Goal: Transaction & Acquisition: Purchase product/service

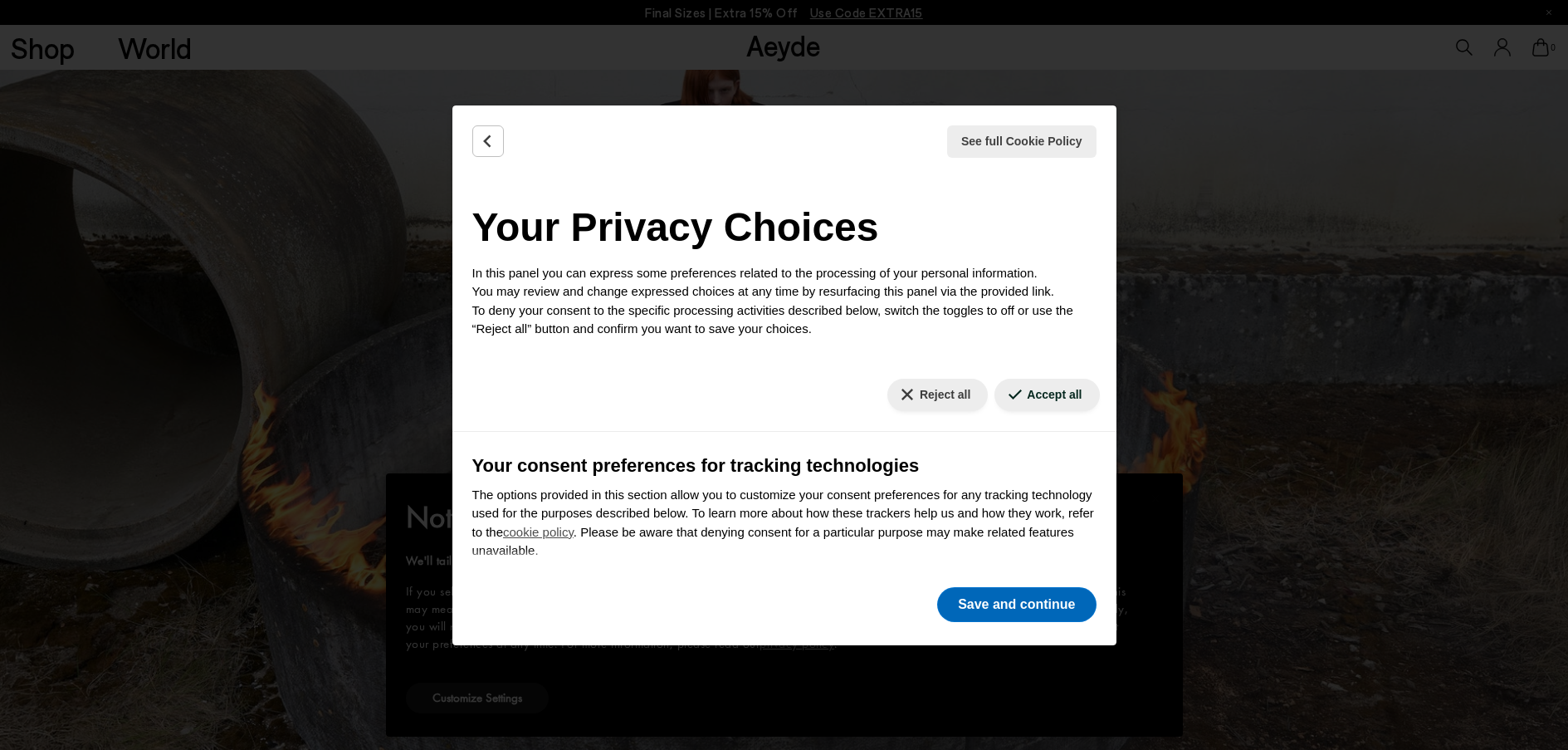
scroll to position [461, 0]
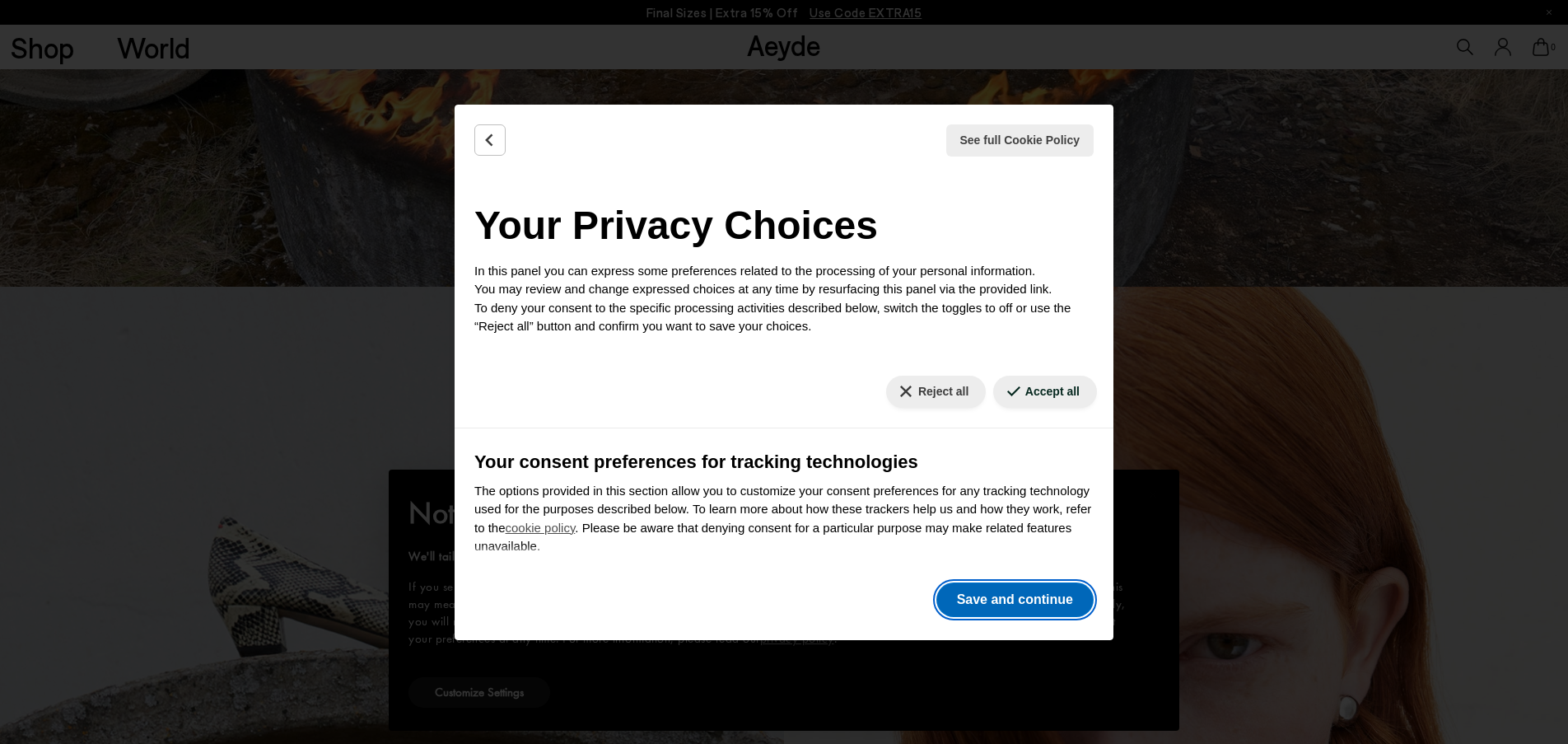
click at [970, 593] on button "Save and continue" at bounding box center [1014, 600] width 157 height 35
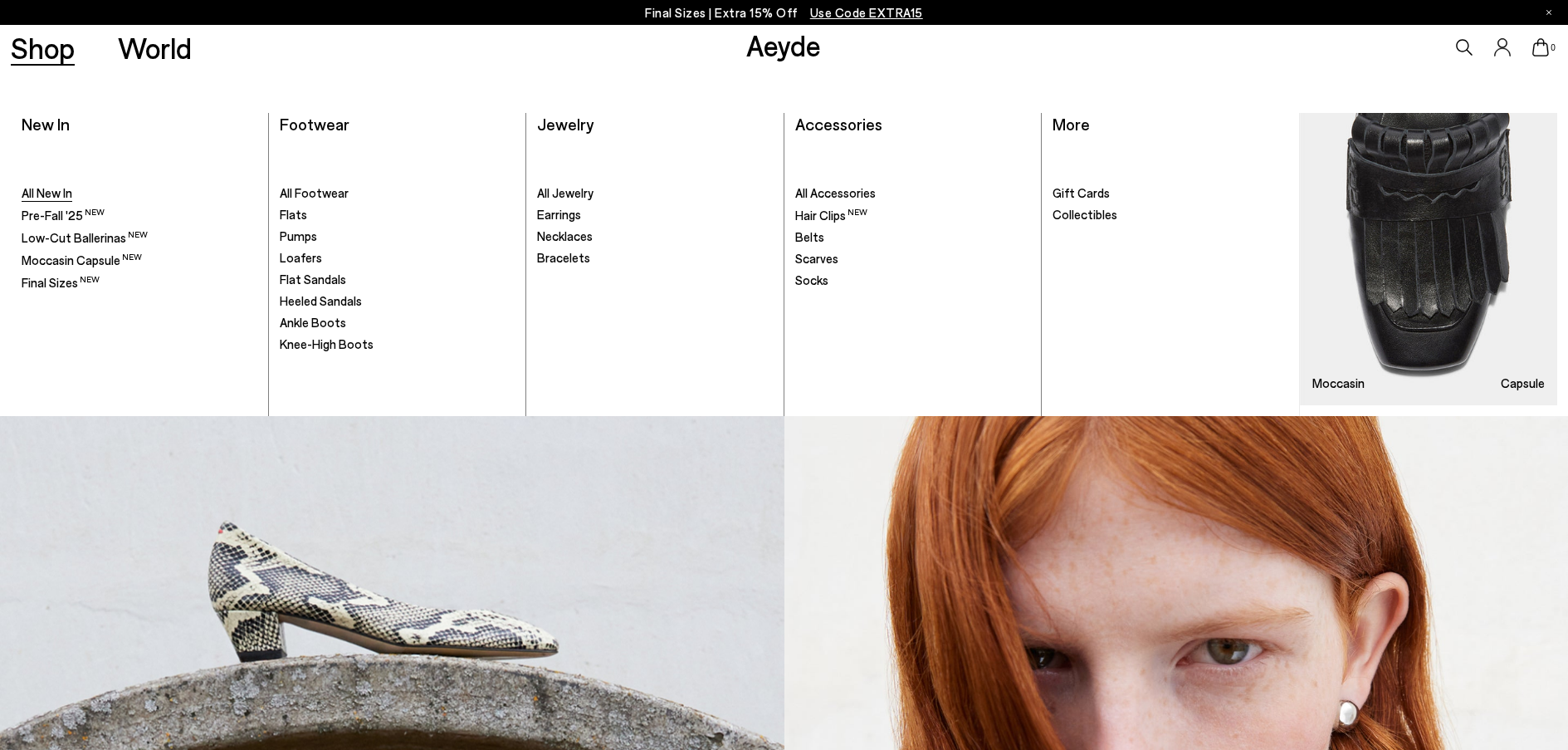
click at [52, 199] on span "All New In" at bounding box center [47, 193] width 51 height 15
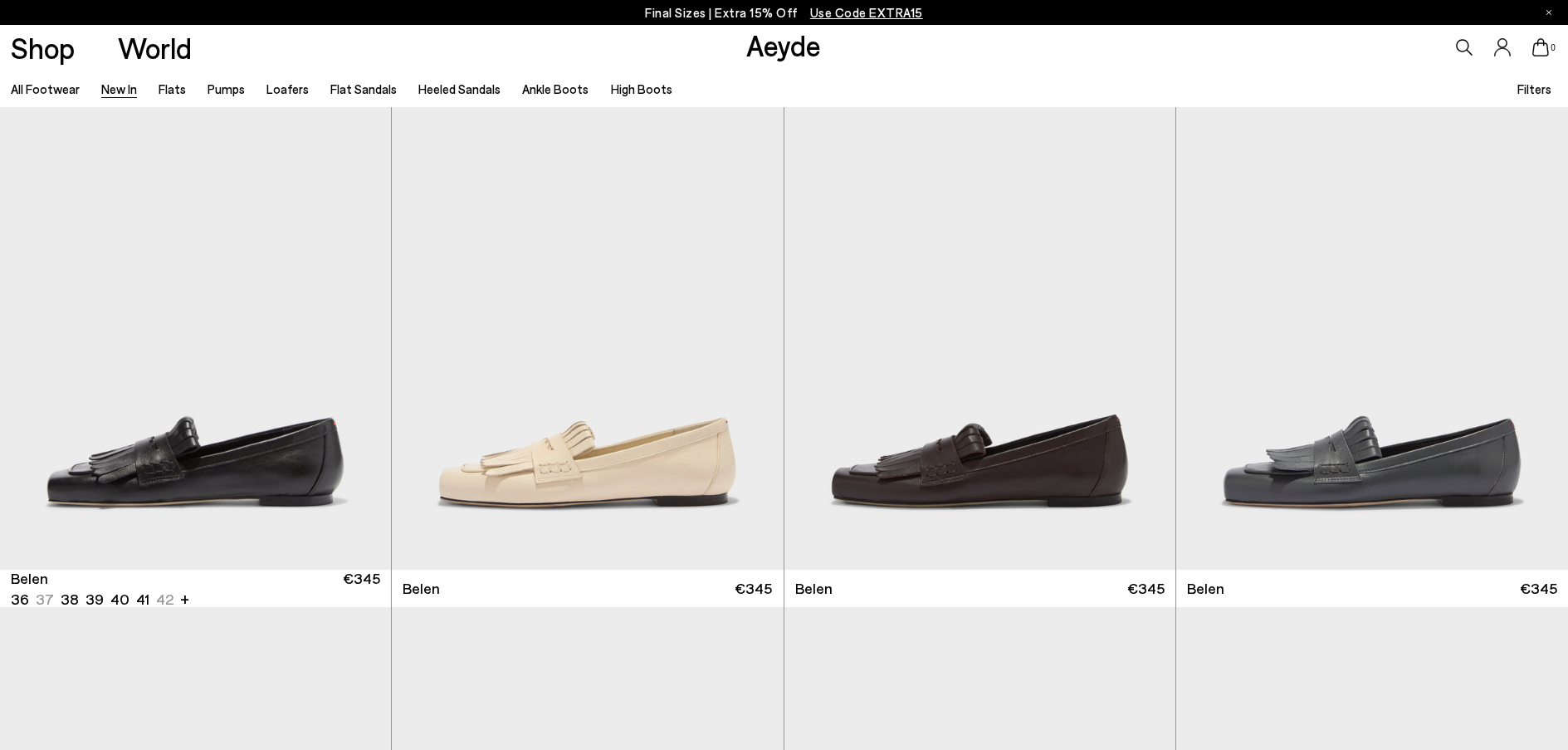
scroll to position [141, 0]
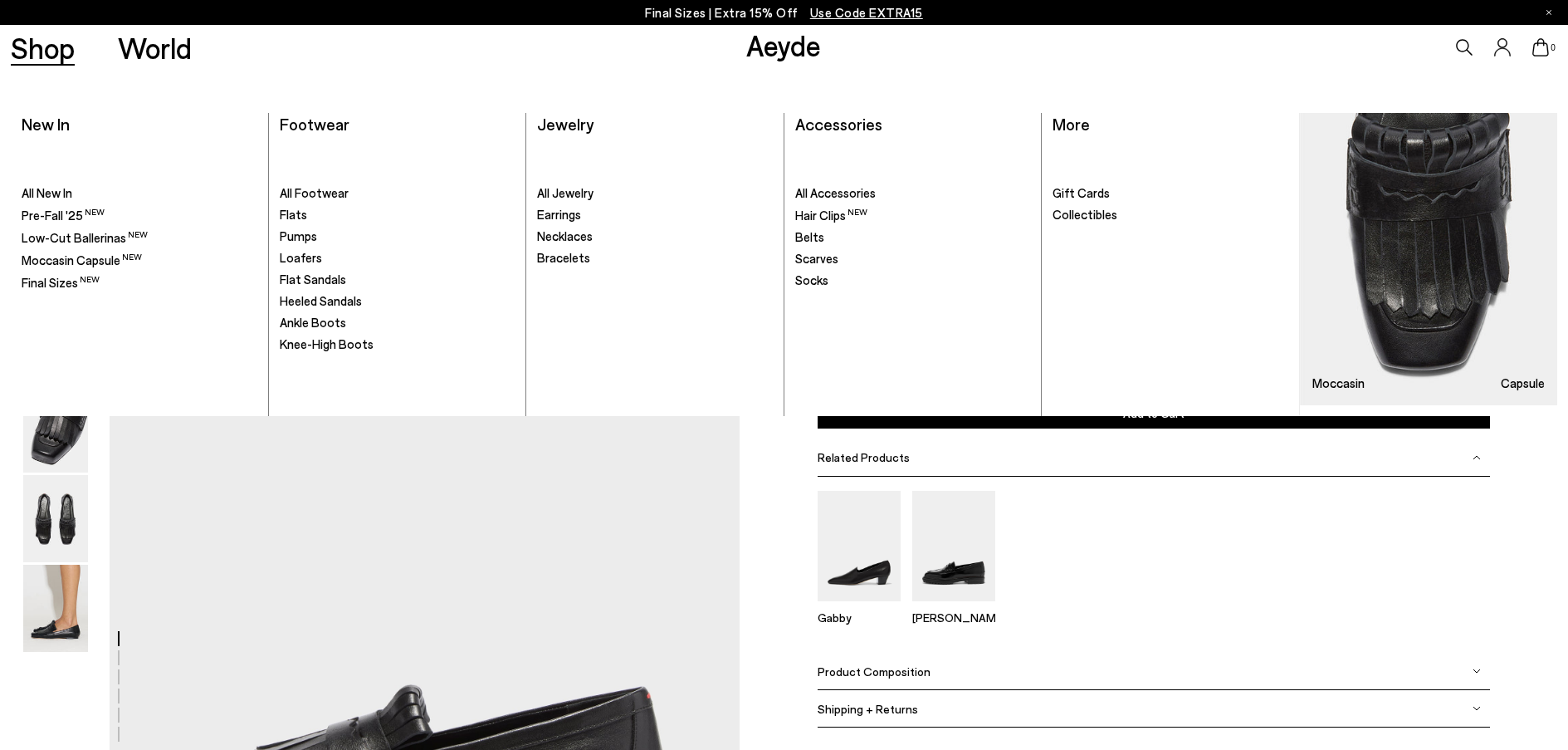
click at [49, 57] on link "Shop" at bounding box center [42, 47] width 64 height 29
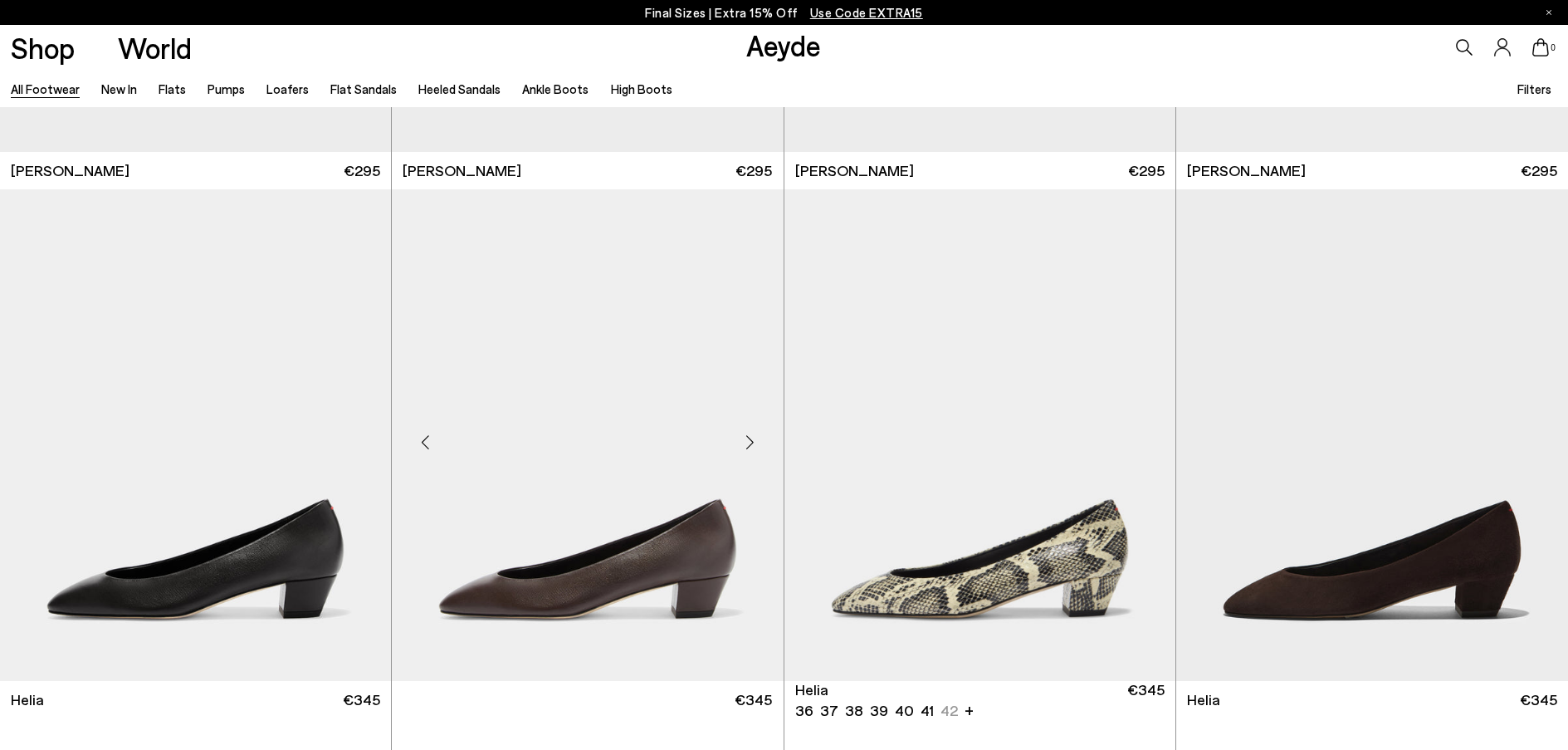
scroll to position [3822, 0]
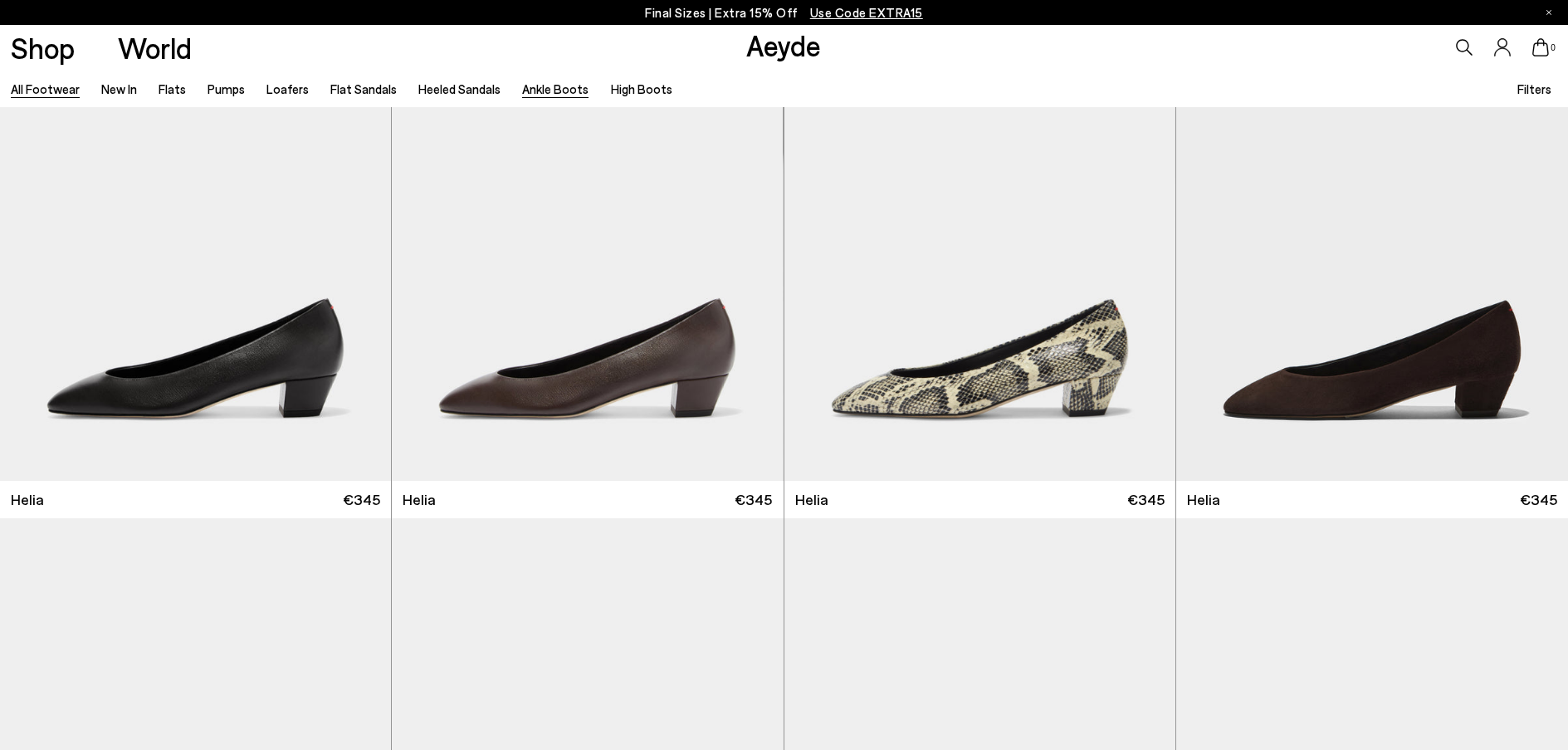
click at [556, 93] on link "Ankle Boots" at bounding box center [556, 88] width 66 height 15
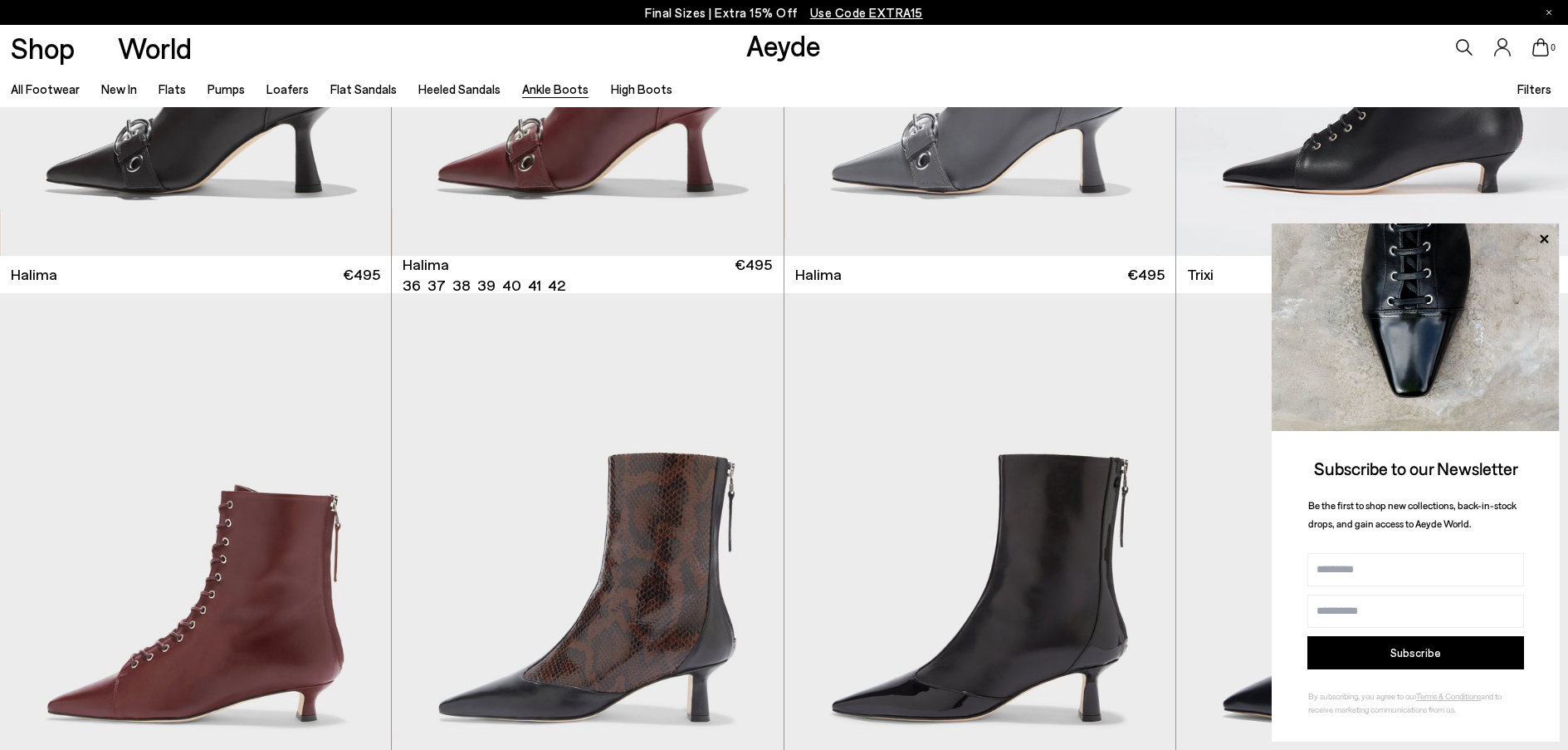
scroll to position [346, 0]
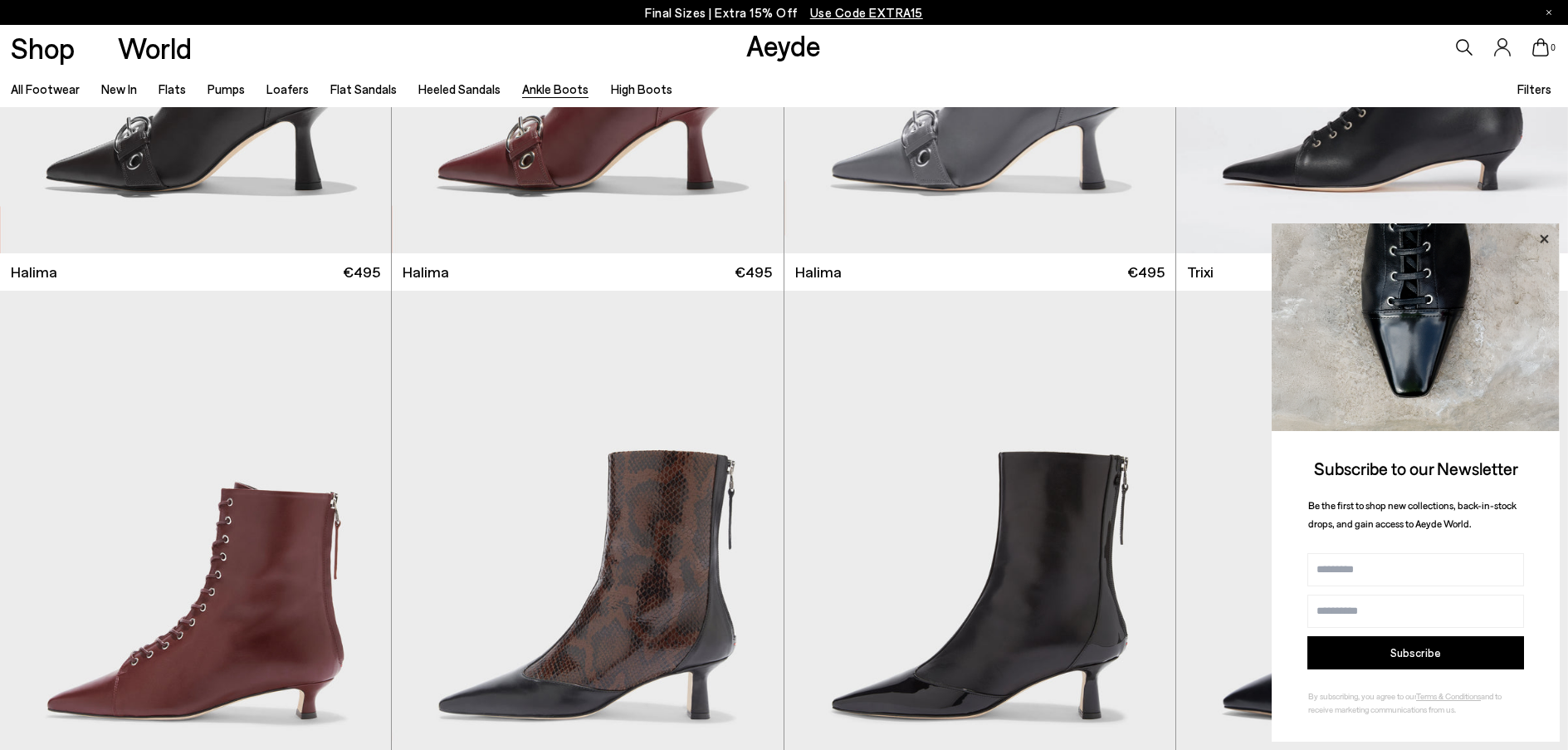
click at [1540, 232] on icon at bounding box center [1544, 239] width 22 height 22
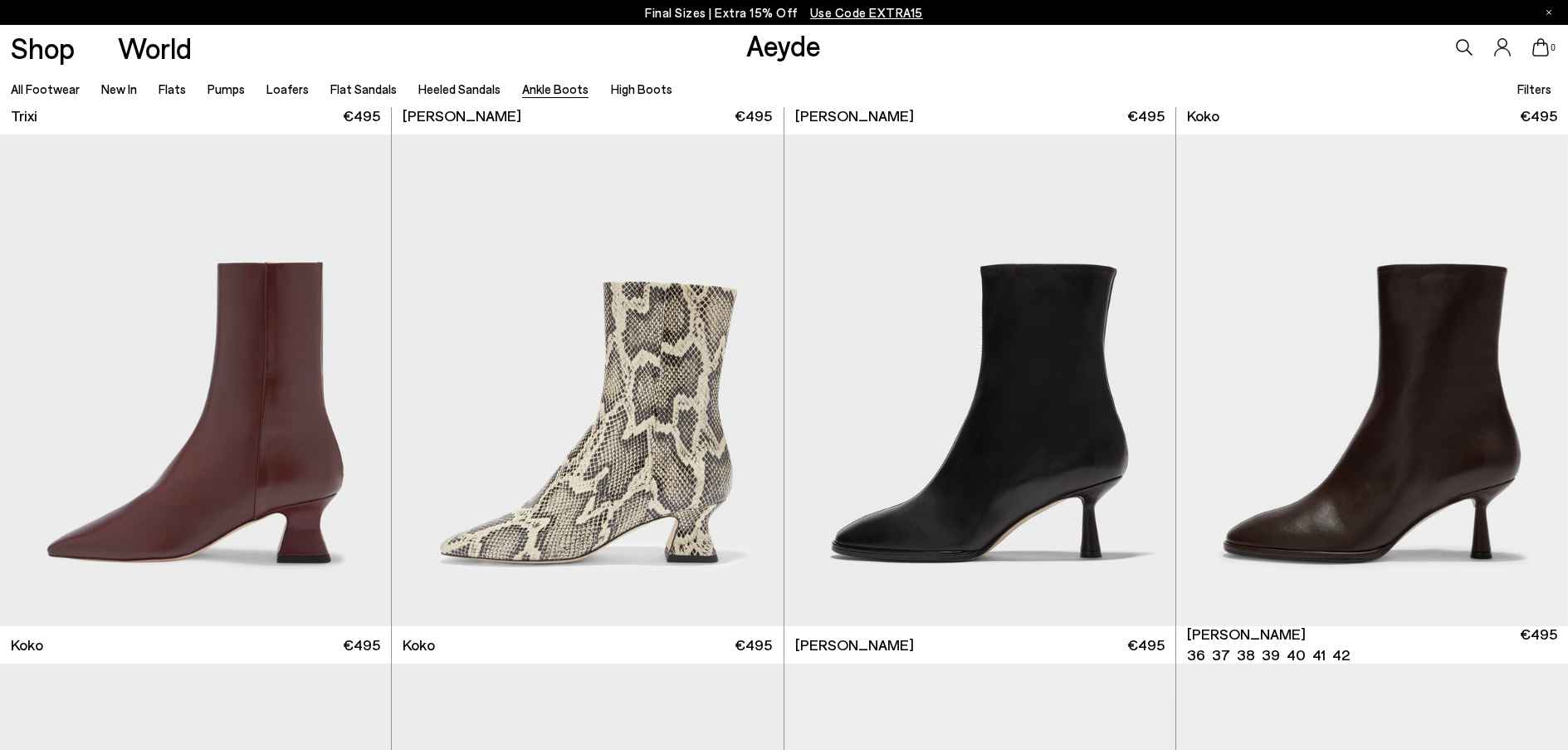
scroll to position [1032, 0]
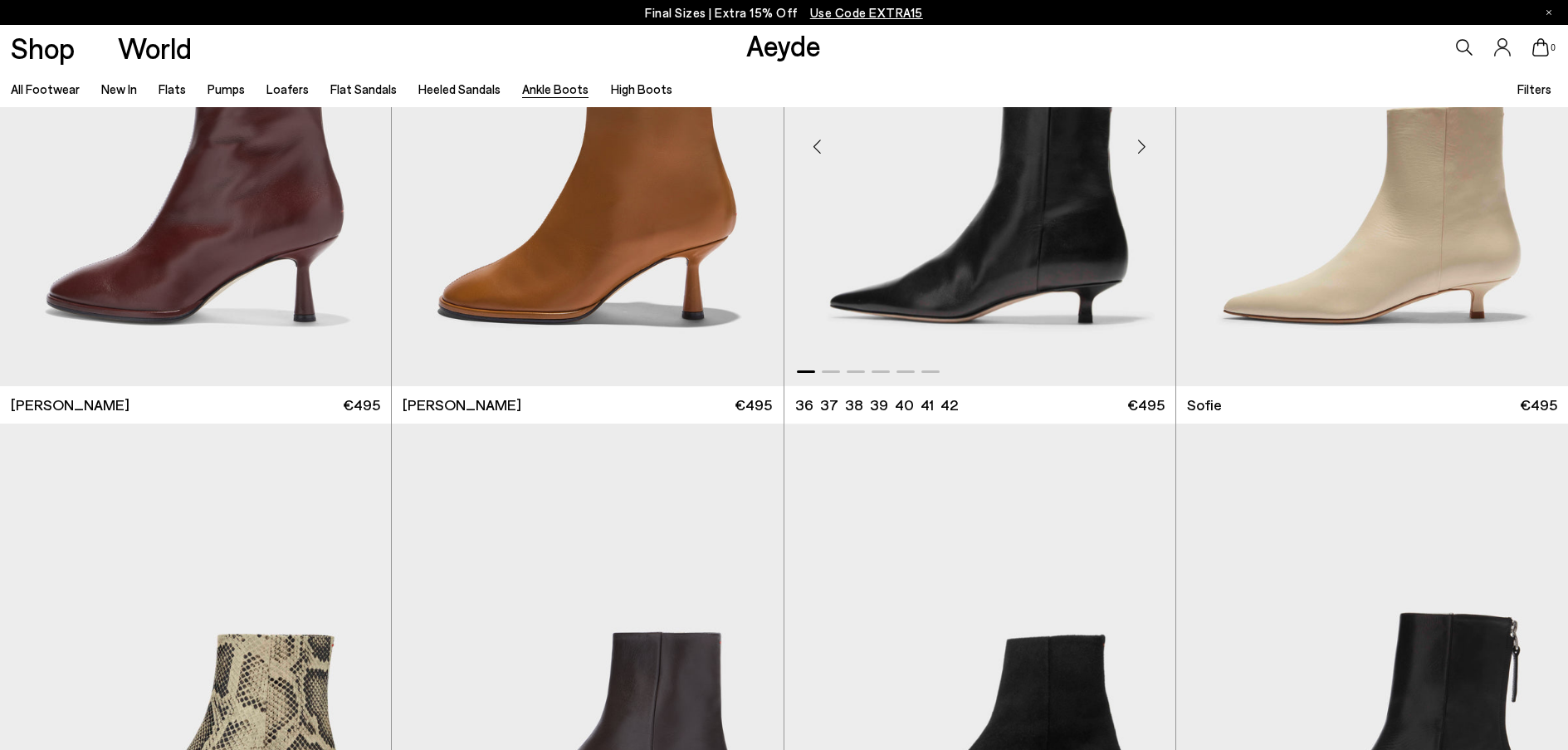
scroll to position [1799, 0]
click at [1144, 155] on div "Next slide" at bounding box center [1142, 147] width 50 height 50
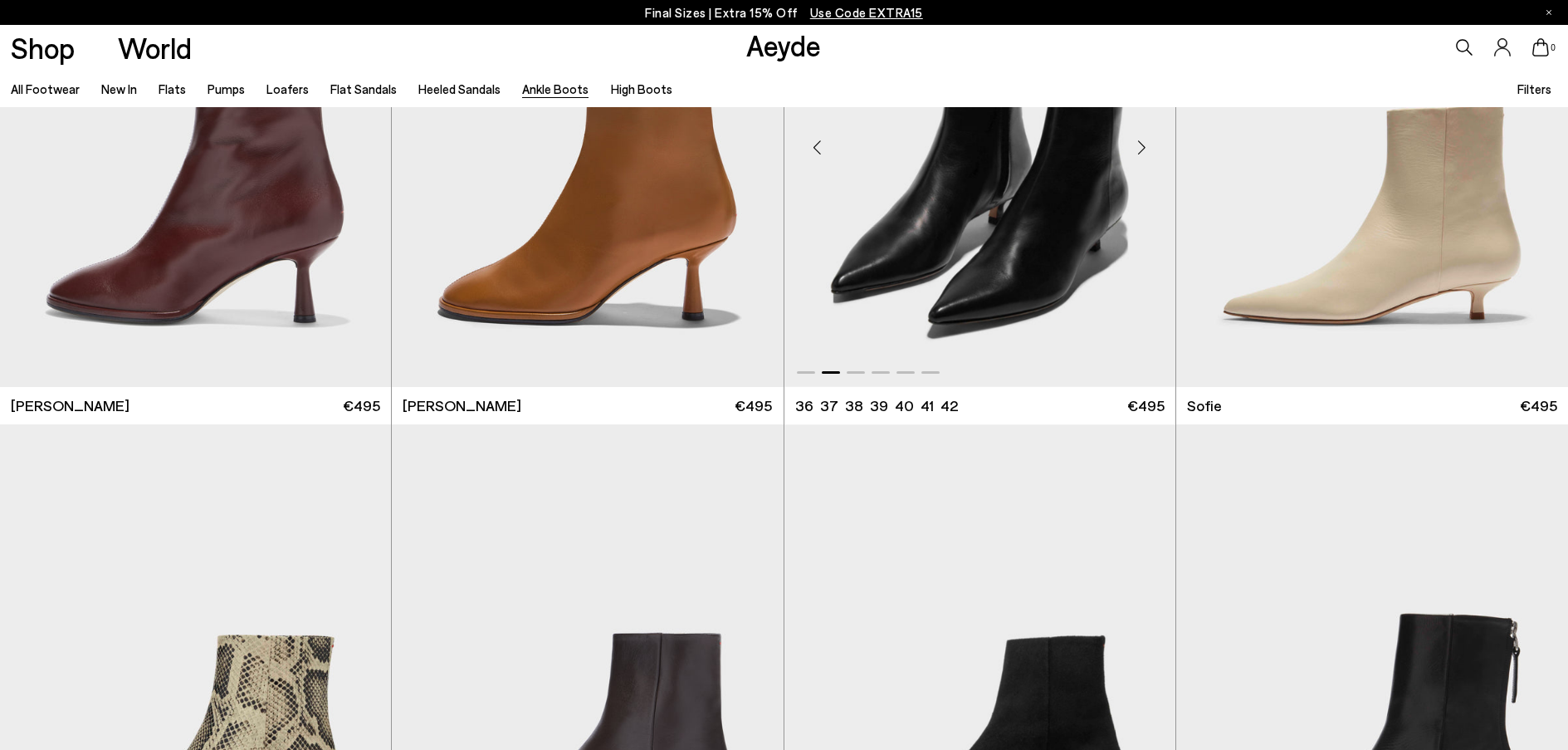
click at [1144, 155] on div "Next slide" at bounding box center [1142, 147] width 50 height 50
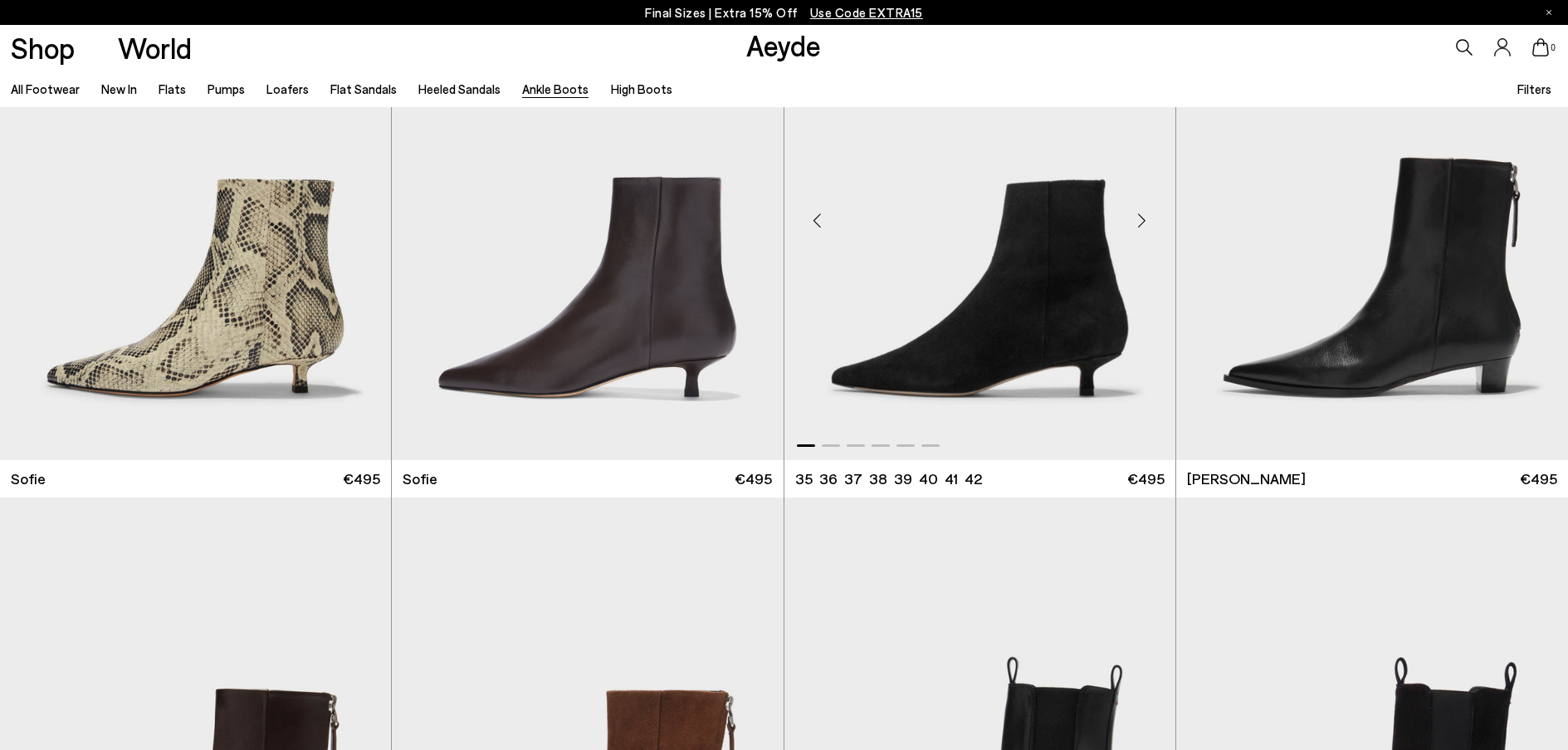
scroll to position [2254, 0]
click at [1145, 199] on div "Next slide" at bounding box center [1142, 221] width 50 height 50
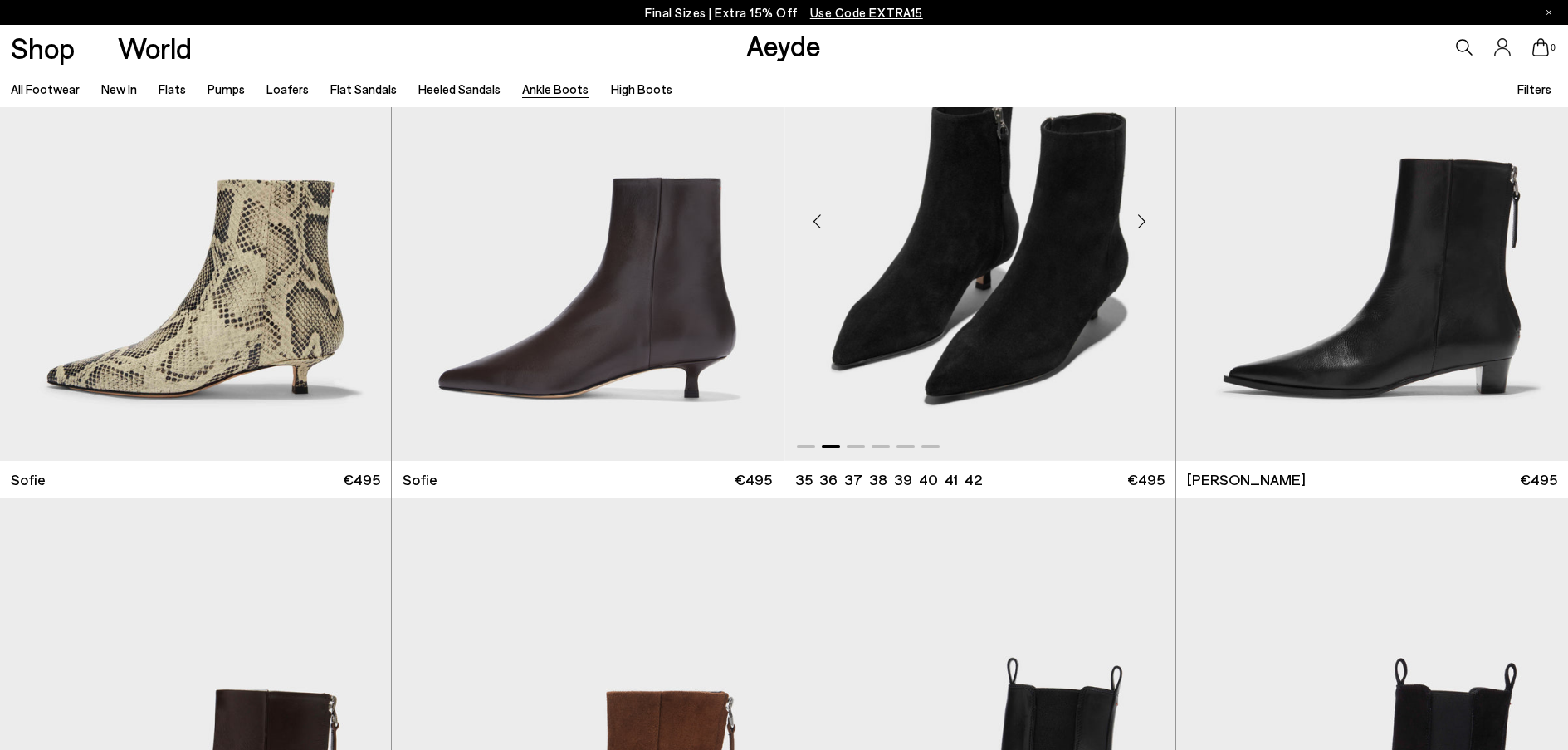
click at [1145, 199] on div "Next slide" at bounding box center [1142, 221] width 50 height 50
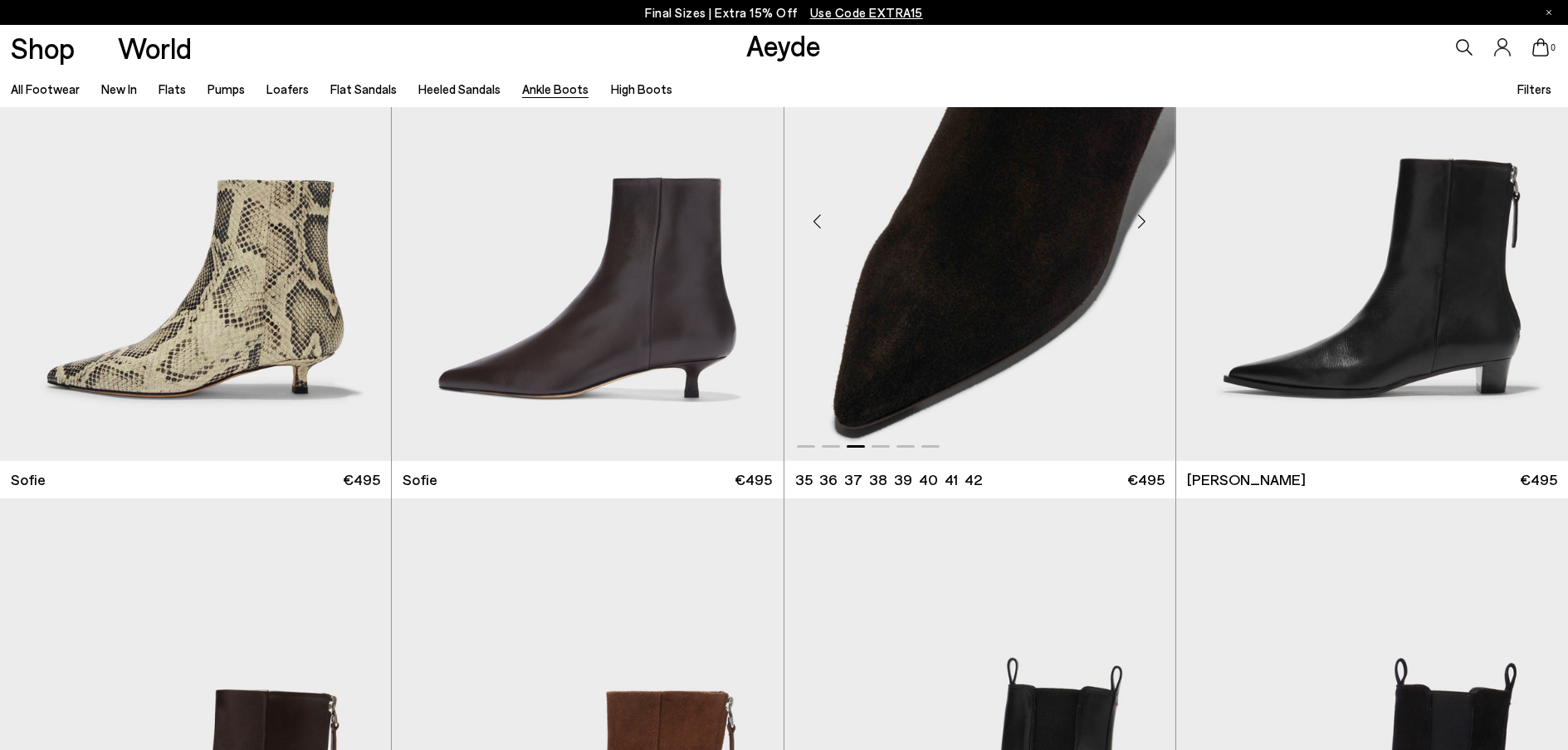
click at [1145, 199] on div "Next slide" at bounding box center [1142, 221] width 50 height 50
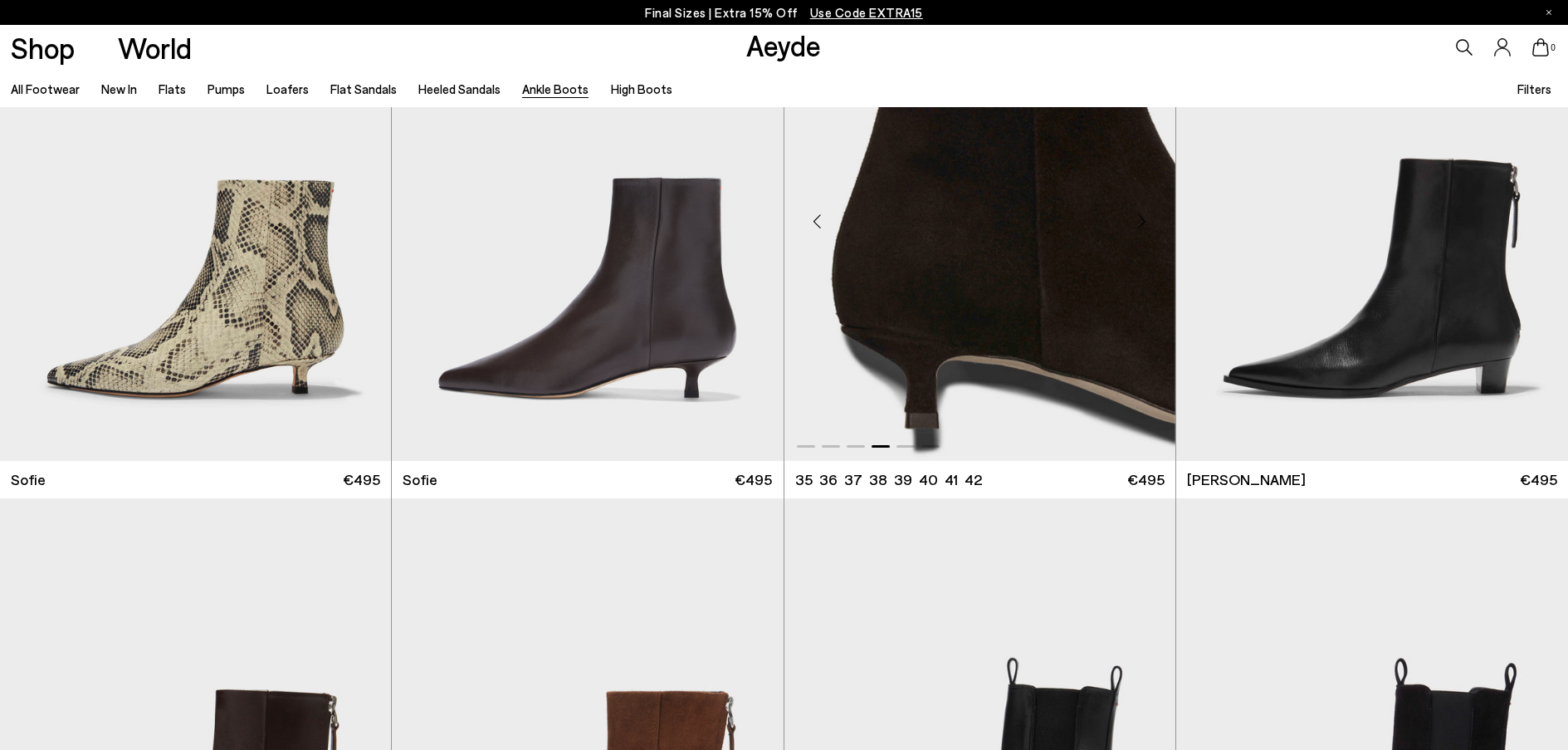
click at [1145, 199] on div "Next slide" at bounding box center [1142, 221] width 50 height 50
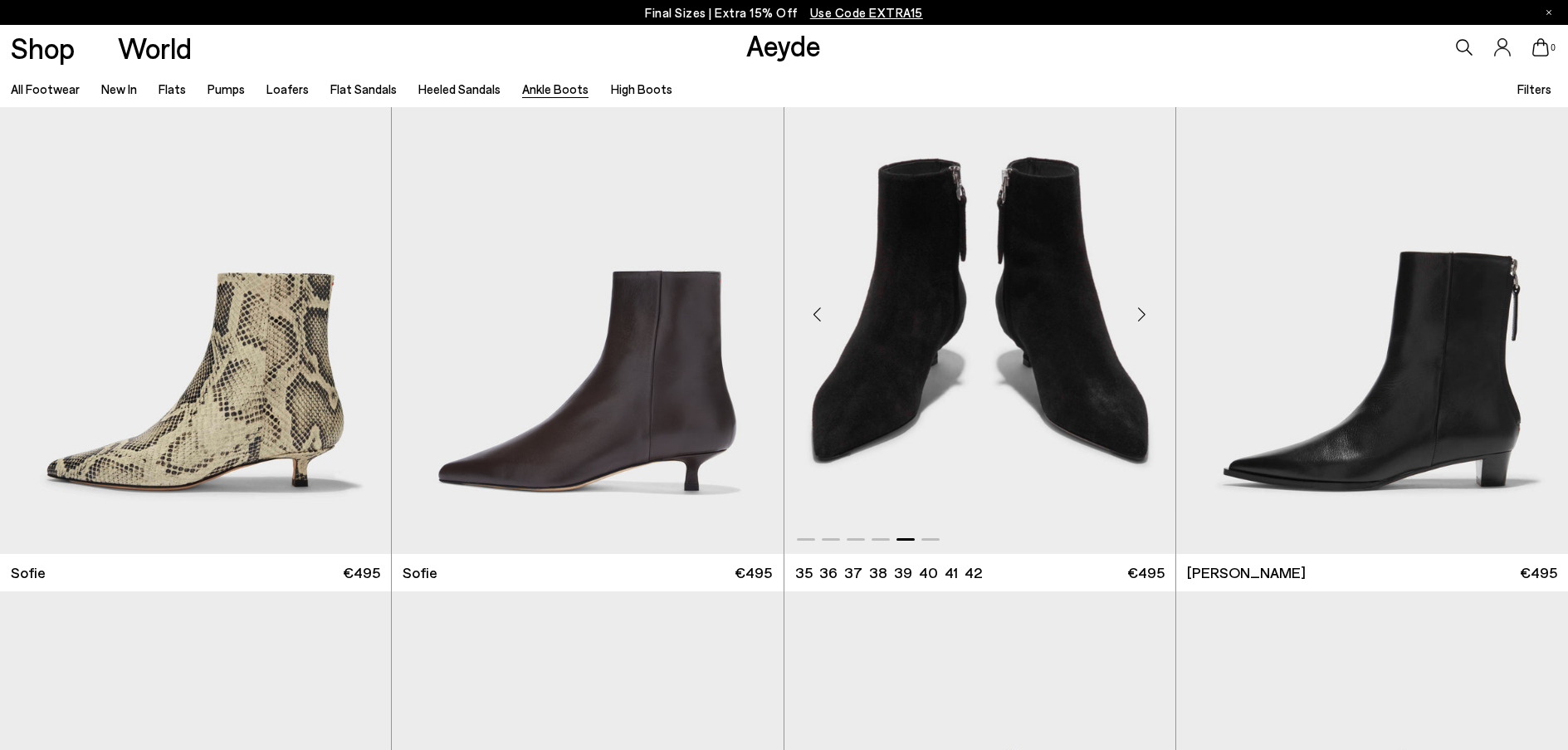
scroll to position [2161, 0]
click at [1154, 316] on div "Next slide" at bounding box center [1142, 315] width 50 height 50
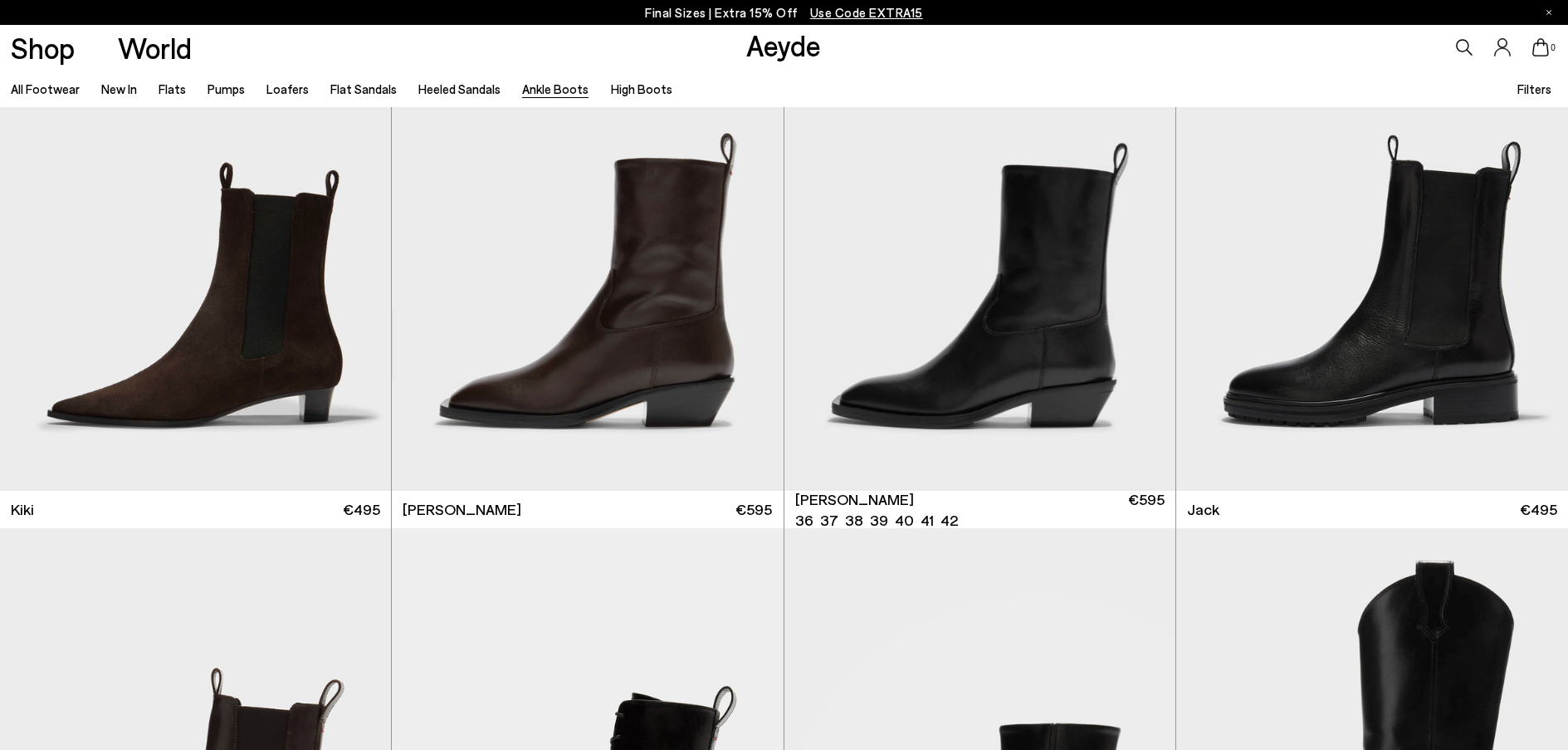
scroll to position [3282, 0]
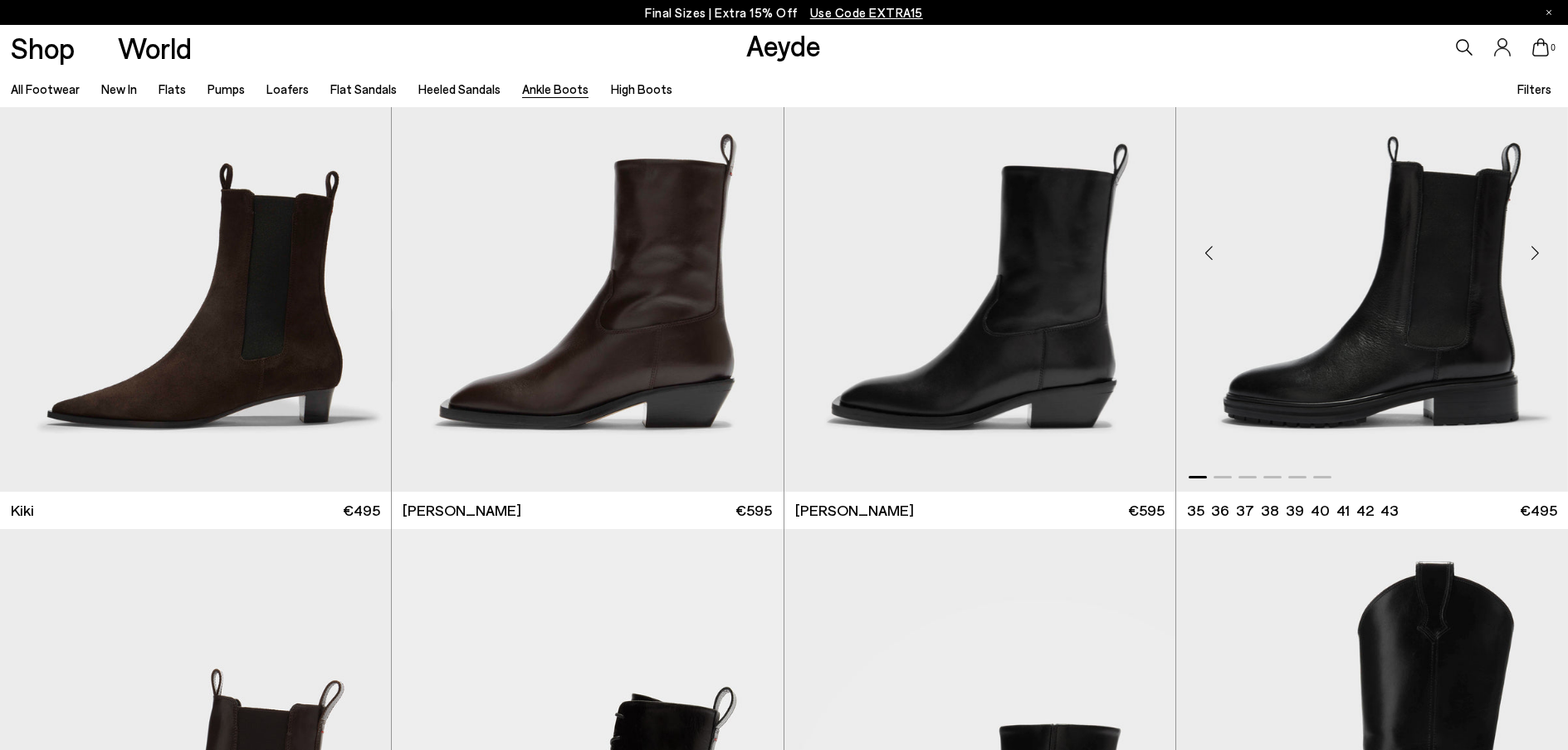
click at [1530, 240] on div "Next slide" at bounding box center [1535, 252] width 50 height 50
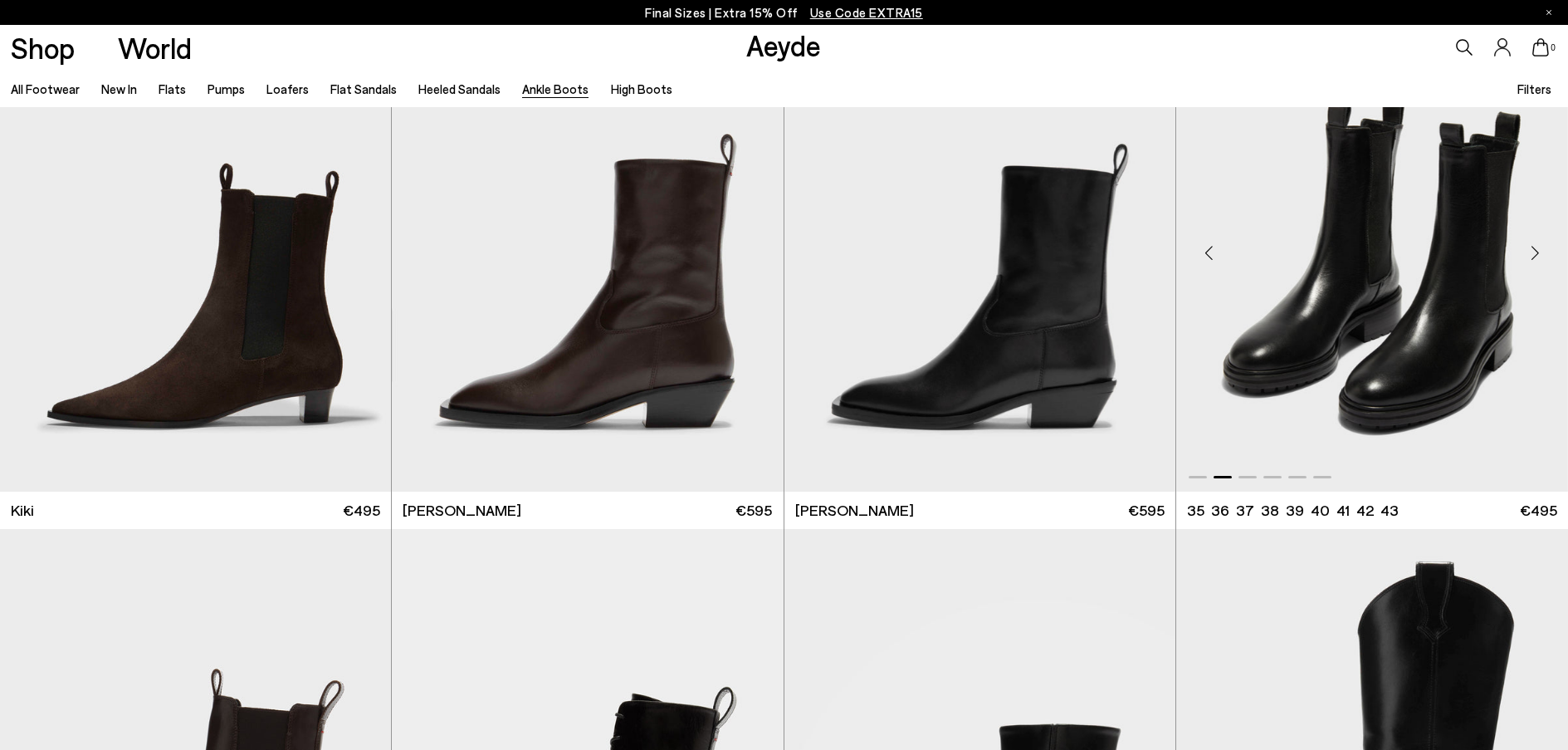
click at [1530, 240] on div "Next slide" at bounding box center [1535, 252] width 50 height 50
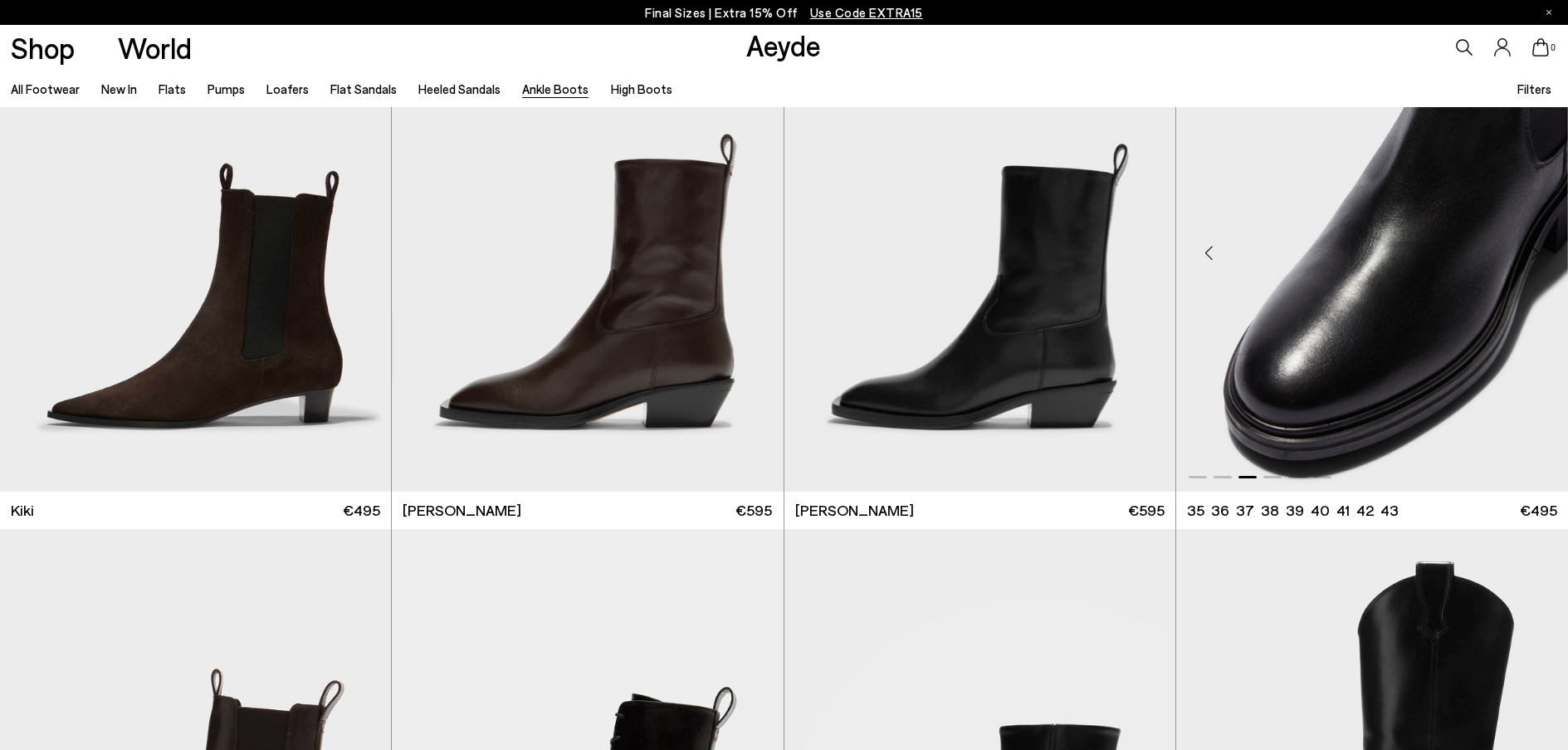
click at [1530, 240] on div "Next slide" at bounding box center [1535, 252] width 50 height 50
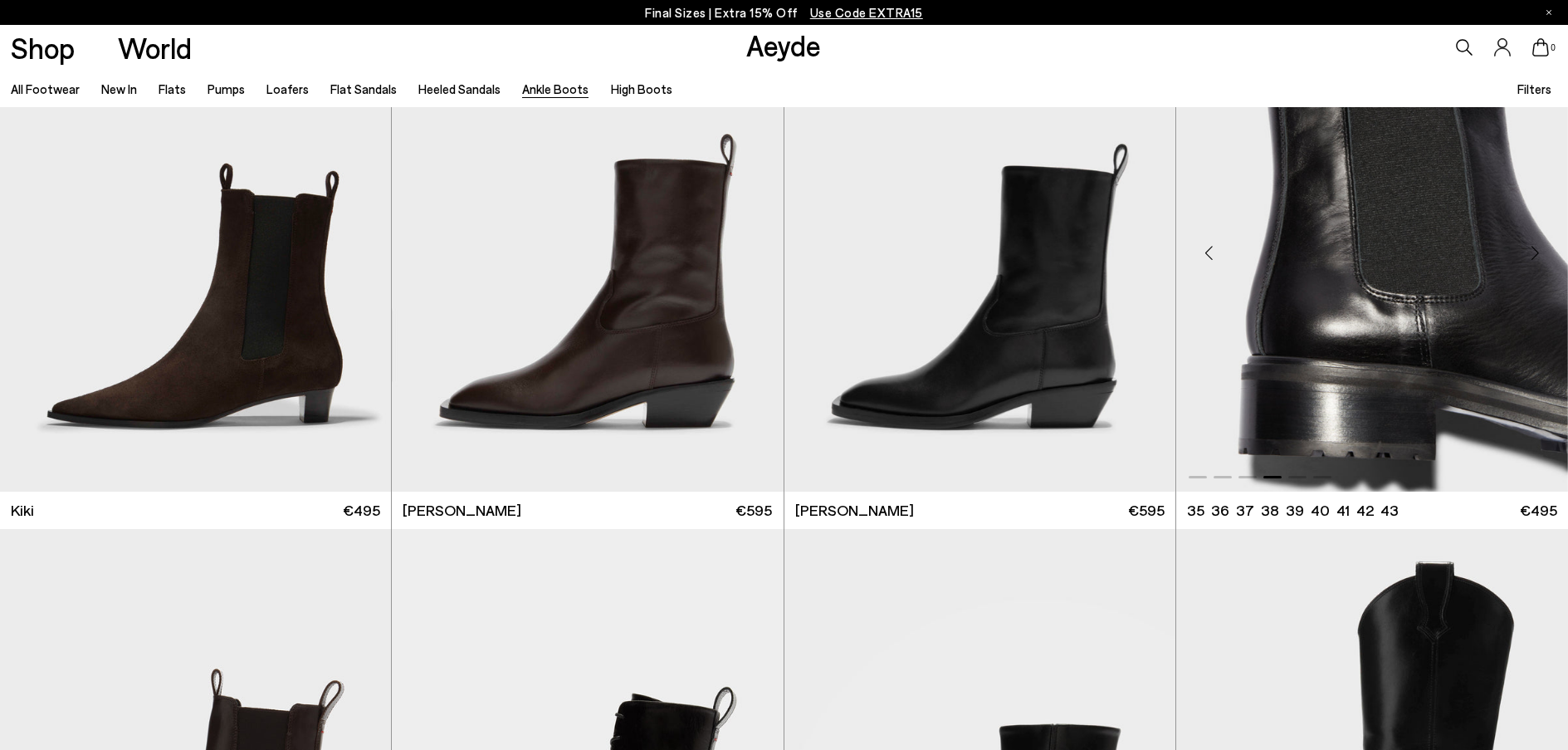
click at [1530, 240] on div "Next slide" at bounding box center [1535, 252] width 50 height 50
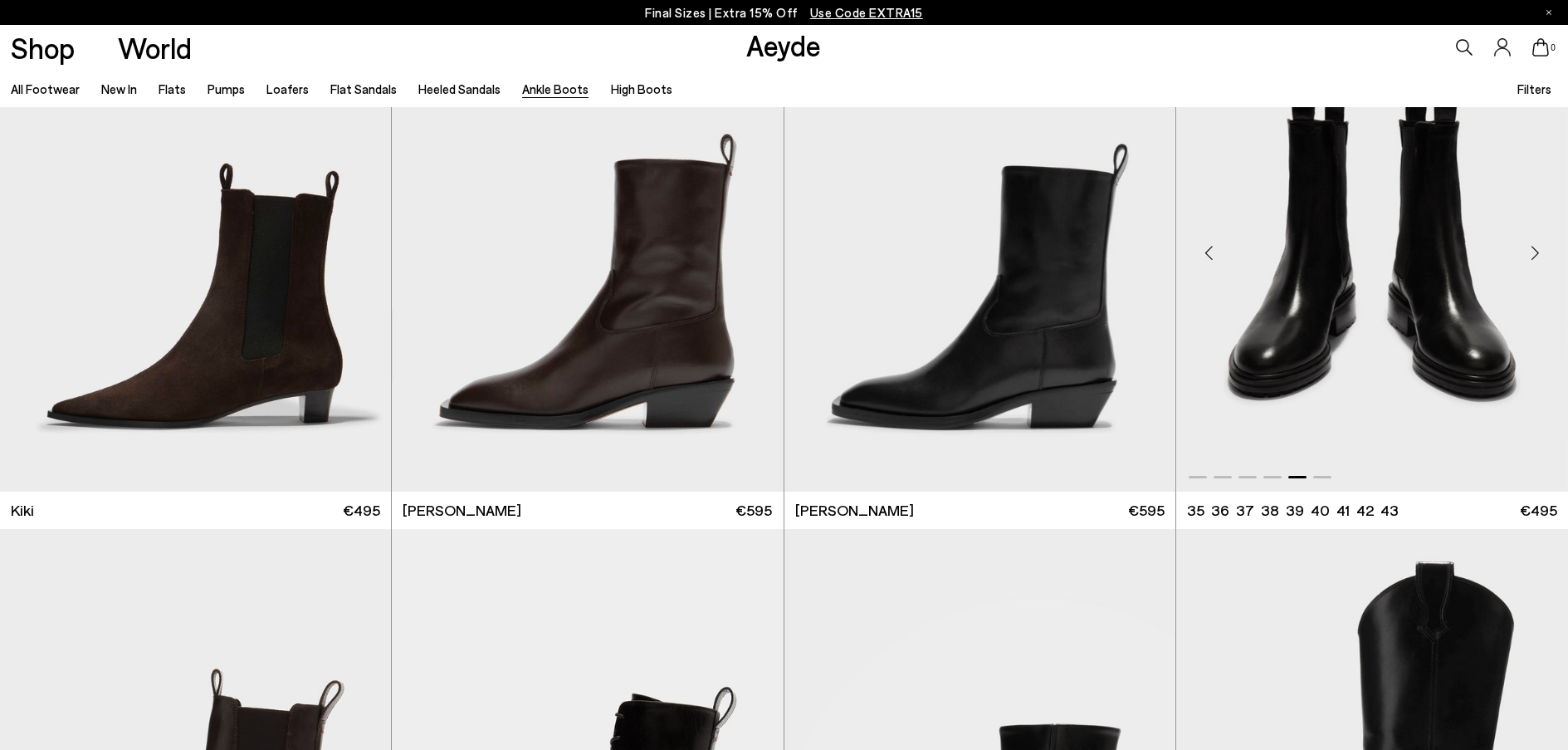
click at [1530, 240] on div "Next slide" at bounding box center [1535, 252] width 50 height 50
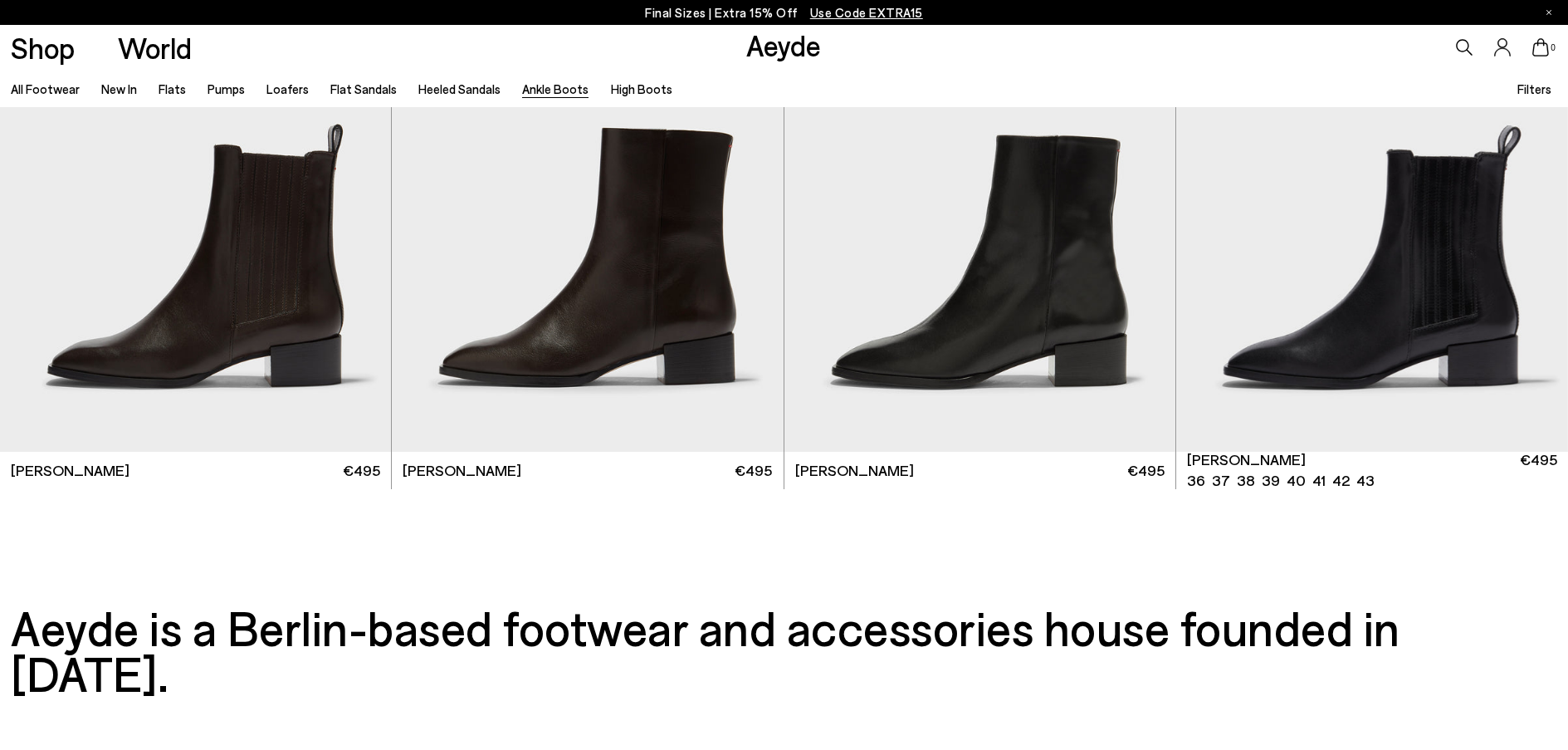
scroll to position [4380, 0]
